Goal: Task Accomplishment & Management: Manage account settings

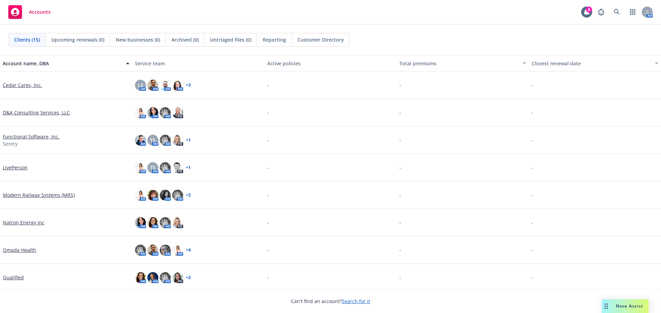
click at [355, 303] on link "Search for it" at bounding box center [356, 301] width 28 height 7
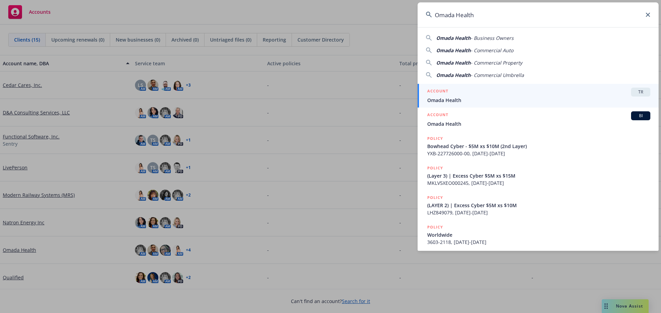
type input "Omada Health"
click at [441, 97] on span "Omada Health" at bounding box center [538, 100] width 223 height 7
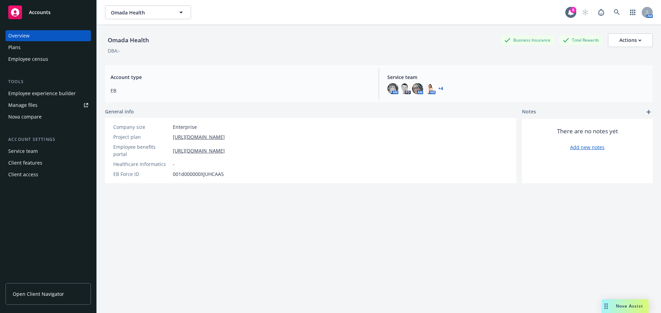
click at [29, 103] on div "Manage files" at bounding box center [22, 105] width 29 height 11
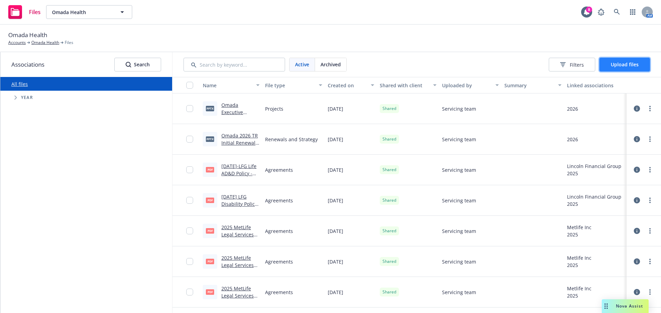
click at [613, 62] on span "Upload files" at bounding box center [624, 64] width 28 height 7
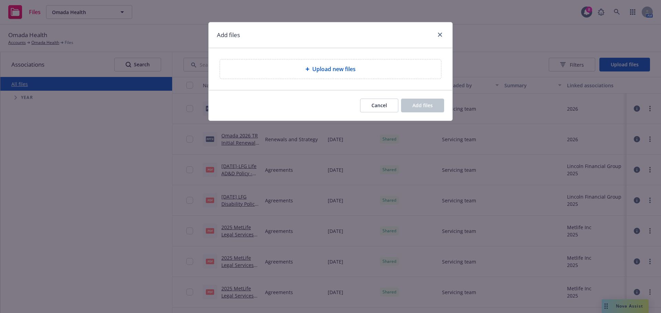
click at [346, 73] on span "Upload new files" at bounding box center [333, 69] width 43 height 8
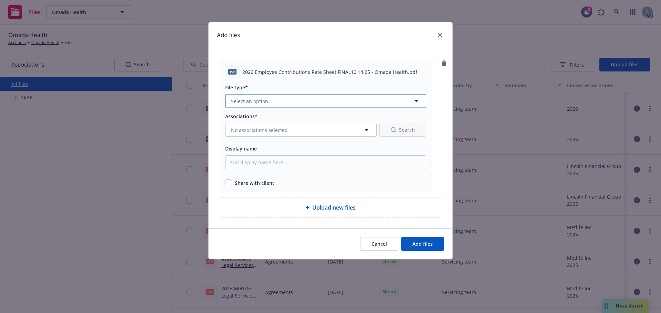
click at [257, 99] on span "Select an option" at bounding box center [249, 101] width 37 height 7
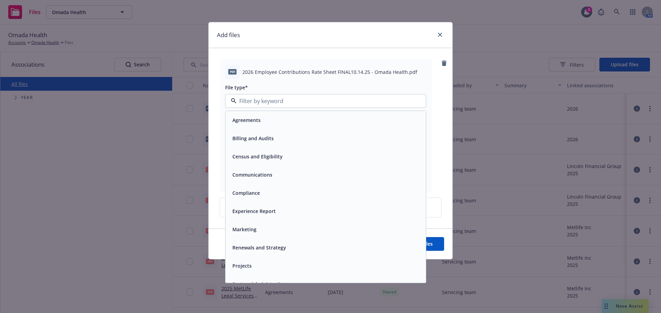
click at [248, 172] on span "Communications" at bounding box center [252, 174] width 40 height 7
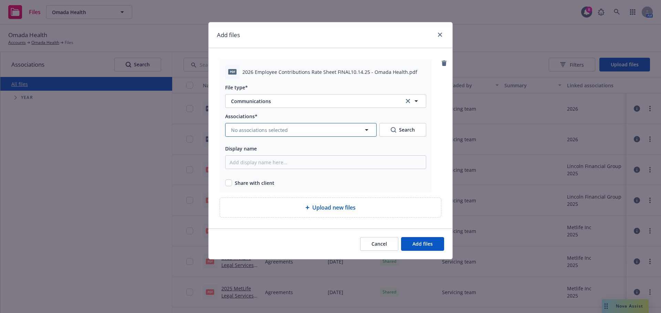
click at [278, 129] on span "No associations selected" at bounding box center [259, 130] width 57 height 7
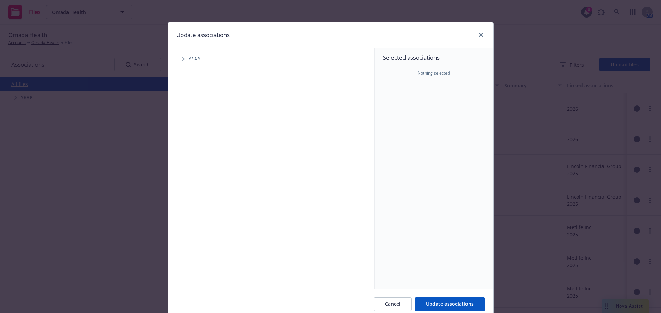
click at [182, 60] on icon "Tree Example" at bounding box center [183, 59] width 3 height 4
click at [198, 169] on input "Tree Example" at bounding box center [200, 169] width 7 height 7
checkbox input "true"
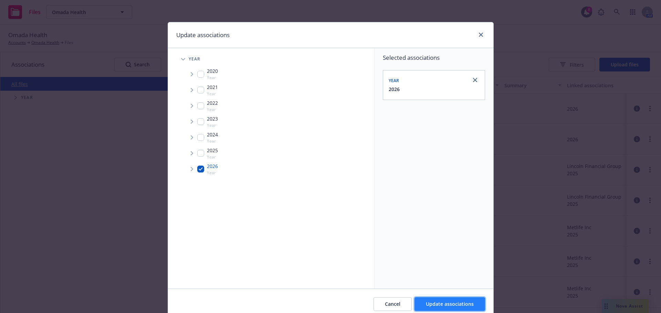
click at [426, 302] on span "Update associations" at bounding box center [450, 304] width 48 height 7
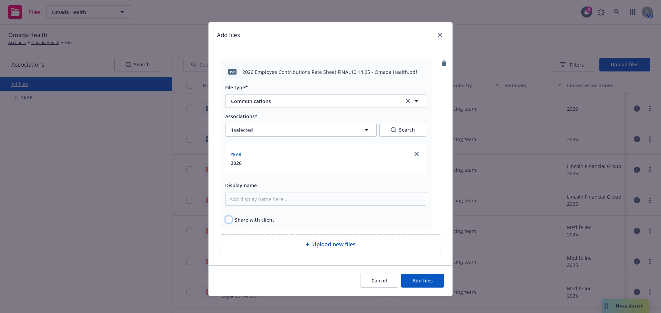
click at [225, 218] on input "checkbox" at bounding box center [228, 219] width 7 height 7
checkbox input "true"
click at [411, 286] on button "Add files" at bounding box center [422, 281] width 43 height 14
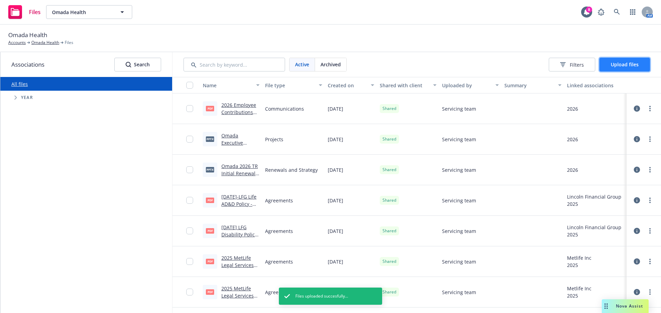
click at [609, 64] on button "Upload files" at bounding box center [624, 65] width 51 height 14
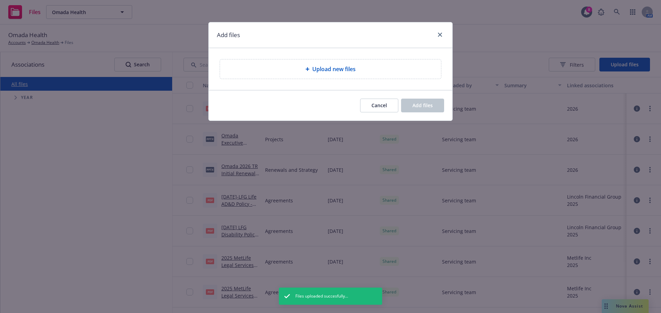
click at [356, 73] on div "Upload new files" at bounding box center [330, 69] width 210 height 8
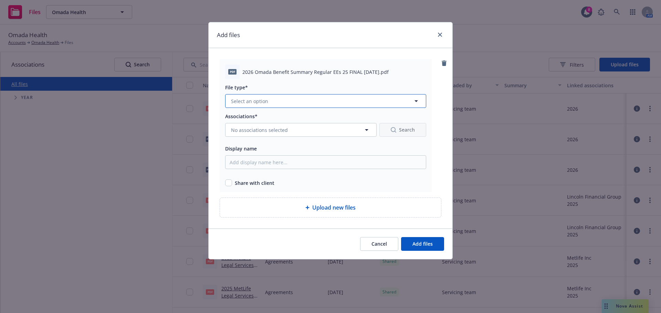
click at [278, 99] on button "Select an option" at bounding box center [325, 101] width 201 height 14
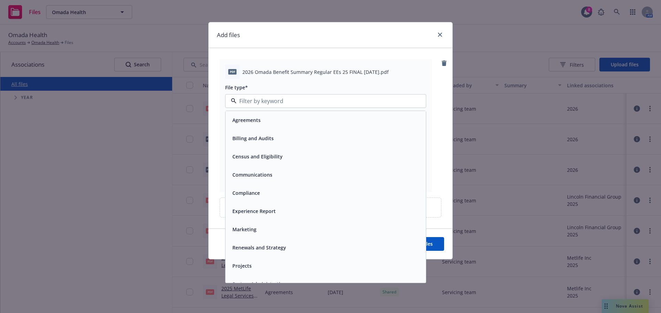
click at [245, 172] on span "Communications" at bounding box center [252, 174] width 40 height 7
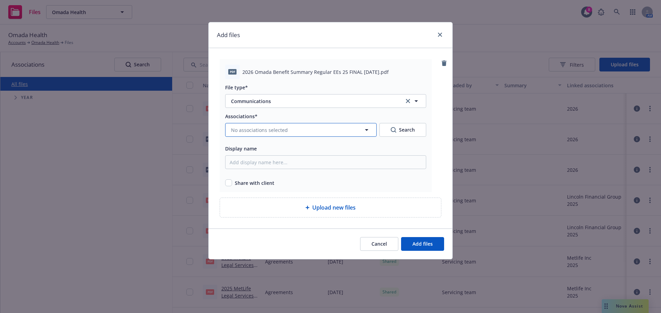
click at [325, 132] on button "No associations selected" at bounding box center [300, 130] width 151 height 14
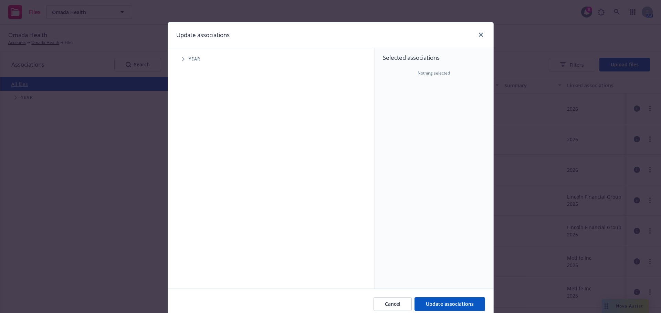
click at [179, 58] on span "Tree Example" at bounding box center [183, 59] width 11 height 11
click at [197, 168] on input "Tree Example" at bounding box center [200, 169] width 7 height 7
checkbox input "true"
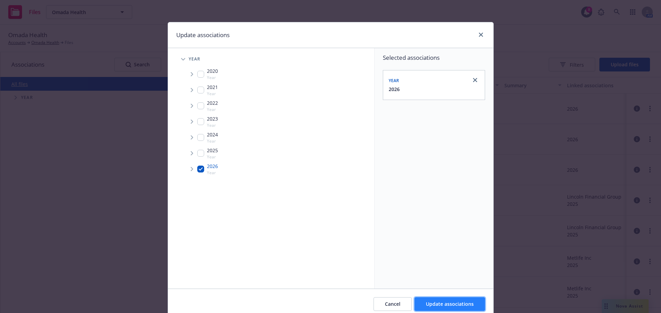
click at [429, 305] on span "Update associations" at bounding box center [450, 304] width 48 height 7
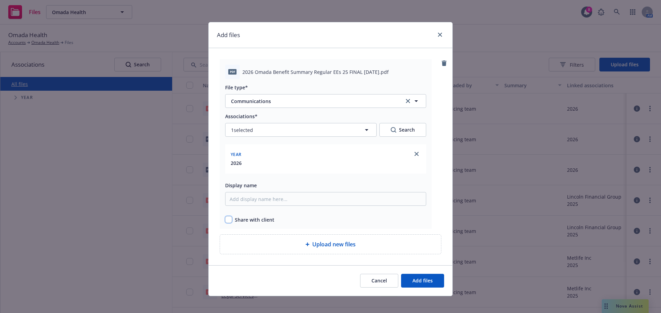
click at [228, 221] on input "checkbox" at bounding box center [228, 219] width 7 height 7
checkbox input "true"
click at [409, 282] on button "Add files" at bounding box center [422, 281] width 43 height 14
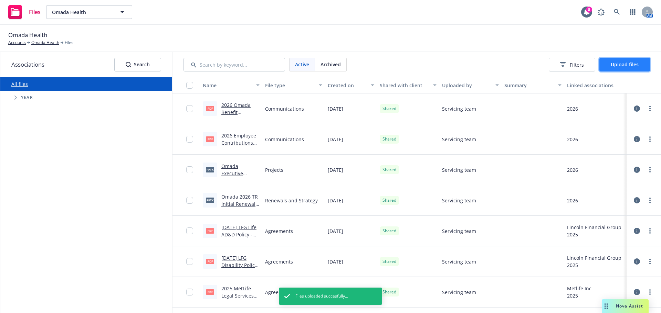
click at [609, 66] on button "Upload files" at bounding box center [624, 65] width 51 height 14
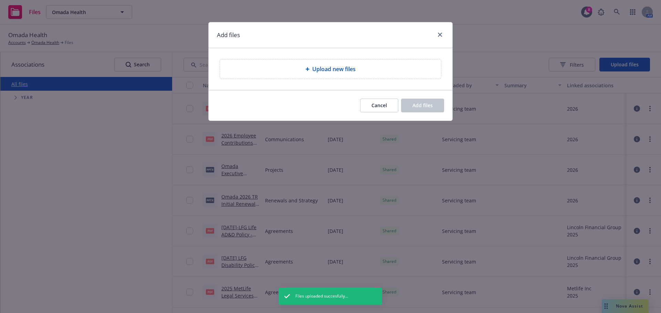
click at [316, 74] on div "Upload new files" at bounding box center [330, 69] width 221 height 19
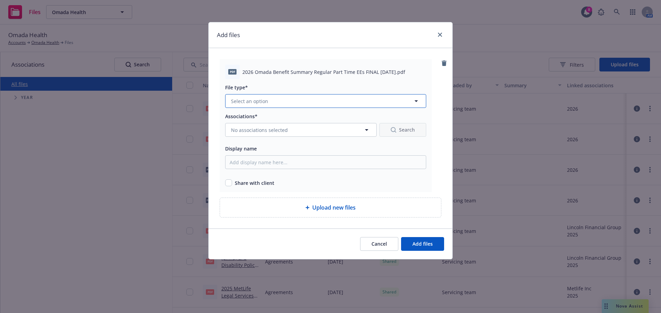
click at [261, 101] on span "Select an option" at bounding box center [249, 101] width 37 height 7
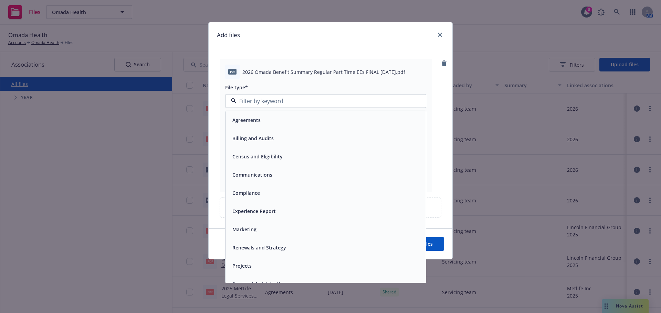
click at [247, 173] on span "Communications" at bounding box center [252, 174] width 40 height 7
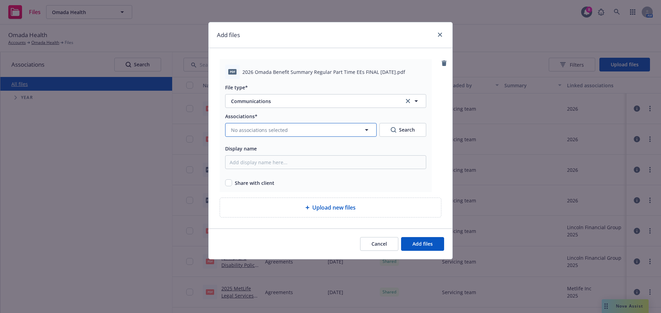
click at [259, 129] on span "No associations selected" at bounding box center [259, 130] width 57 height 7
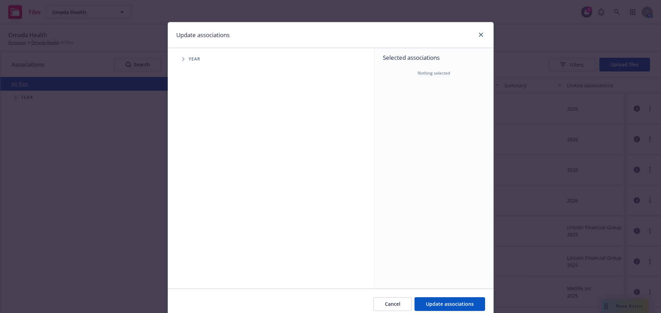
click at [182, 59] on icon "Tree Example" at bounding box center [183, 59] width 3 height 4
click at [200, 172] on input "Tree Example" at bounding box center [200, 169] width 7 height 7
checkbox input "true"
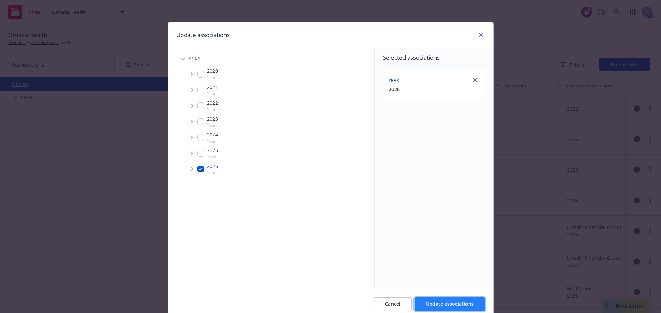
click at [426, 300] on button "Update associations" at bounding box center [449, 305] width 71 height 14
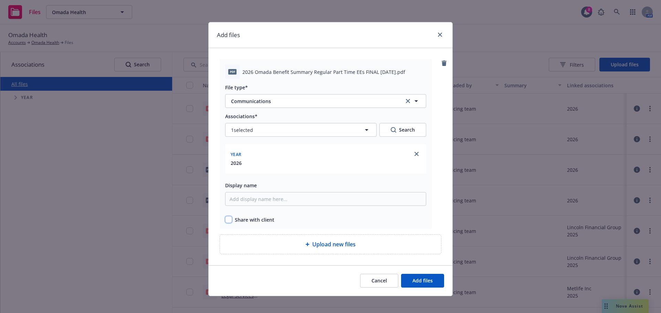
click at [225, 219] on input "checkbox" at bounding box center [228, 219] width 7 height 7
checkbox input "true"
click at [409, 284] on button "Add files" at bounding box center [422, 281] width 43 height 14
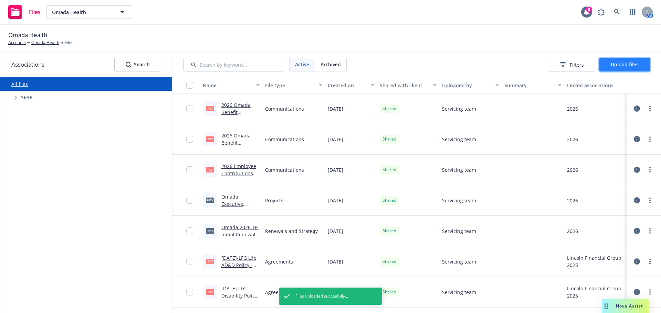
click at [616, 67] on span "Upload files" at bounding box center [624, 64] width 28 height 7
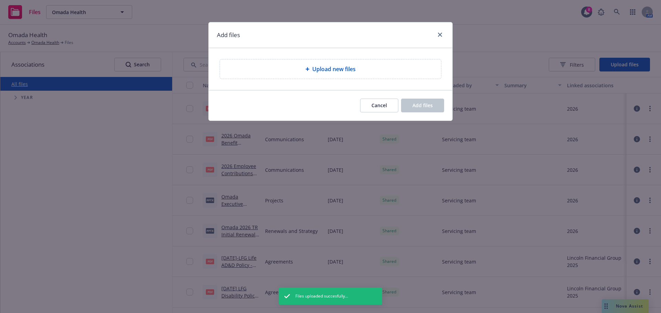
click at [358, 69] on div "Upload new files" at bounding box center [330, 69] width 210 height 8
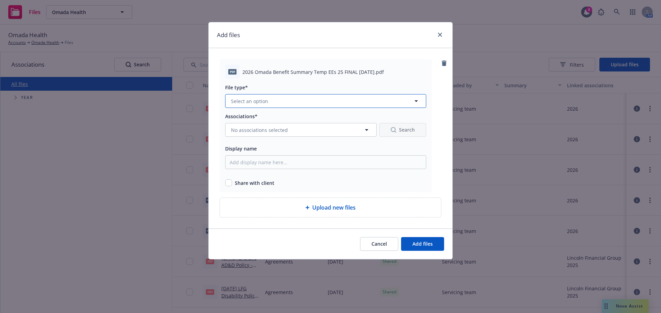
click at [287, 102] on button "Select an option" at bounding box center [325, 101] width 201 height 14
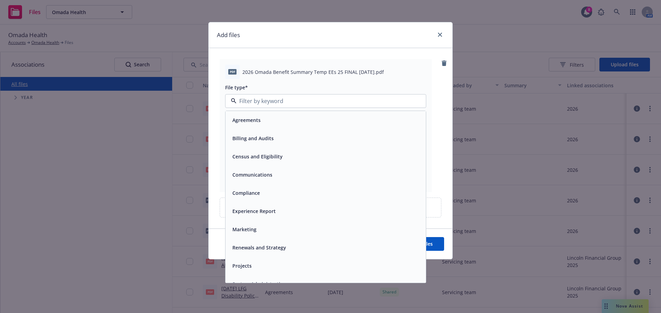
click at [242, 173] on span "Communications" at bounding box center [252, 174] width 40 height 7
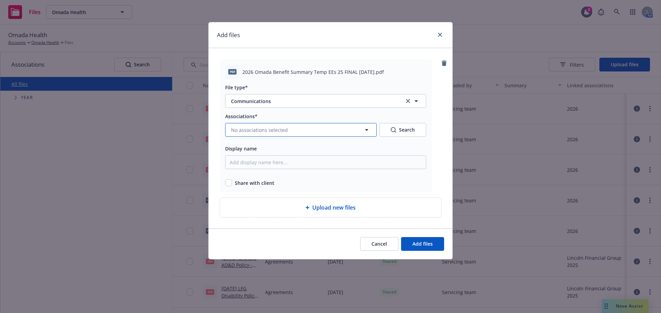
click at [247, 129] on span "No associations selected" at bounding box center [259, 130] width 57 height 7
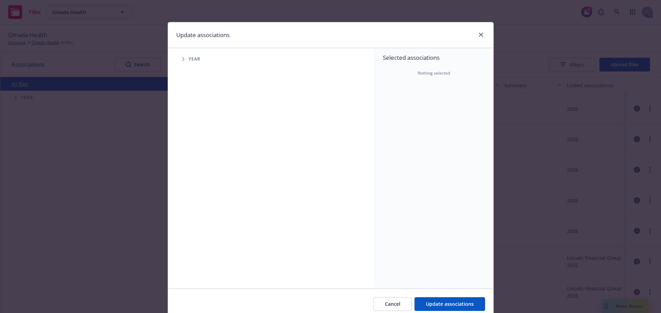
click at [182, 60] on icon "Tree Example" at bounding box center [183, 59] width 2 height 4
drag, startPoint x: 198, startPoint y: 169, endPoint x: 205, endPoint y: 173, distance: 7.3
click at [199, 170] on input "Tree Example" at bounding box center [200, 169] width 7 height 7
checkbox input "true"
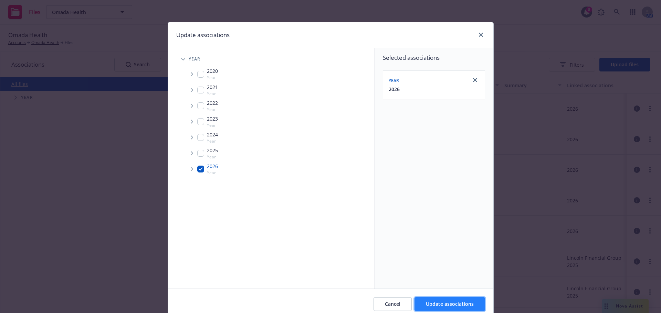
click at [420, 302] on button "Update associations" at bounding box center [449, 305] width 71 height 14
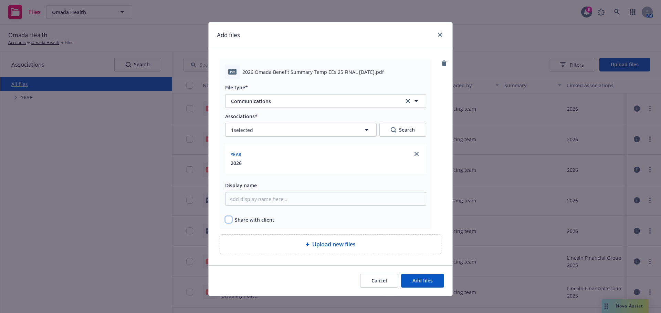
click at [227, 218] on input "checkbox" at bounding box center [228, 219] width 7 height 7
checkbox input "true"
click at [416, 284] on span "Add files" at bounding box center [422, 281] width 20 height 7
